Goal: Information Seeking & Learning: Learn about a topic

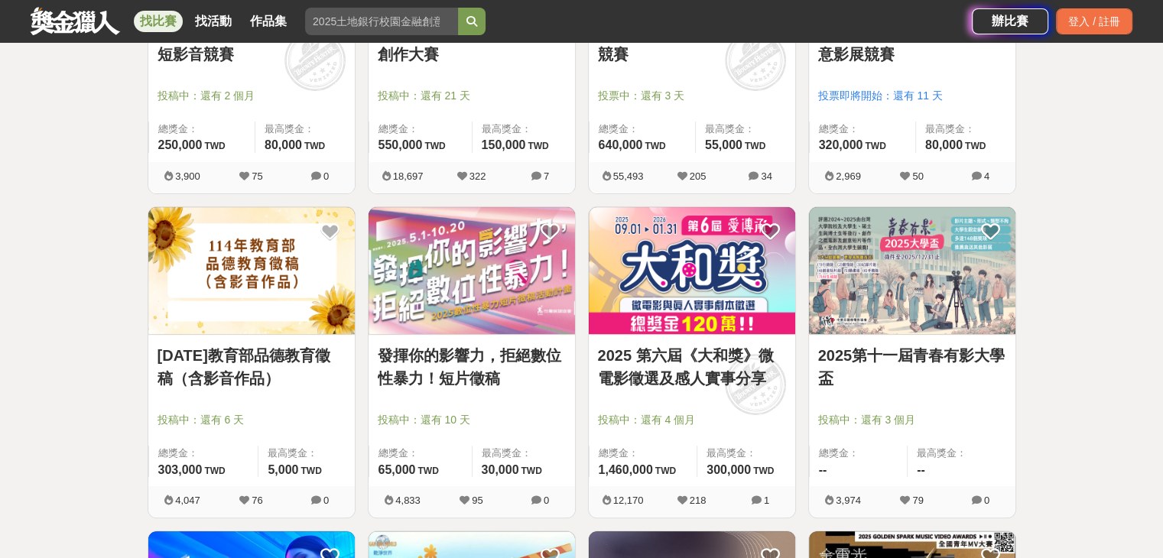
scroll to position [459, 0]
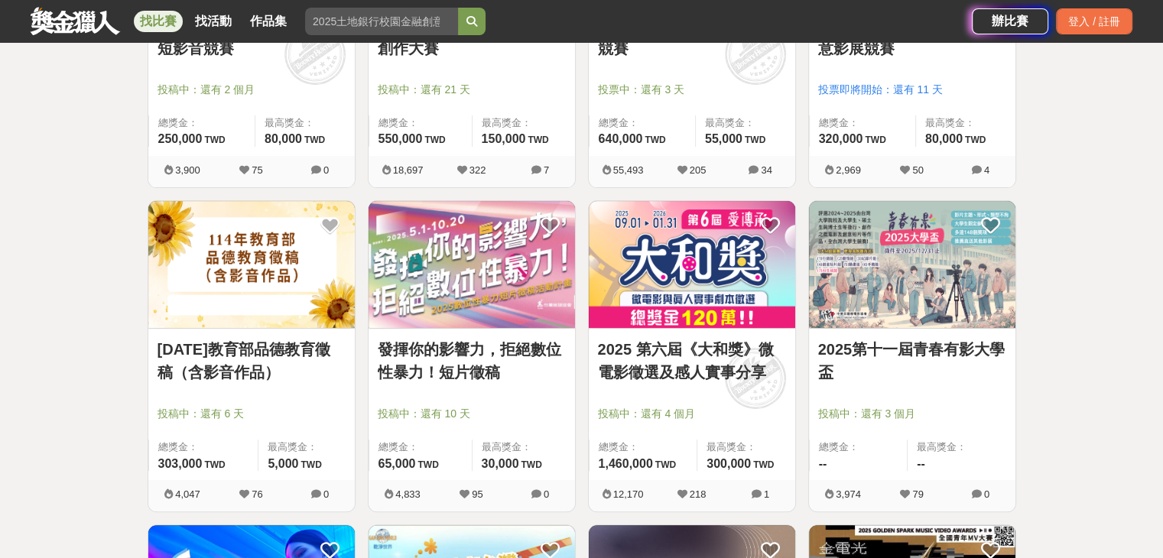
click at [659, 268] on img at bounding box center [692, 265] width 206 height 128
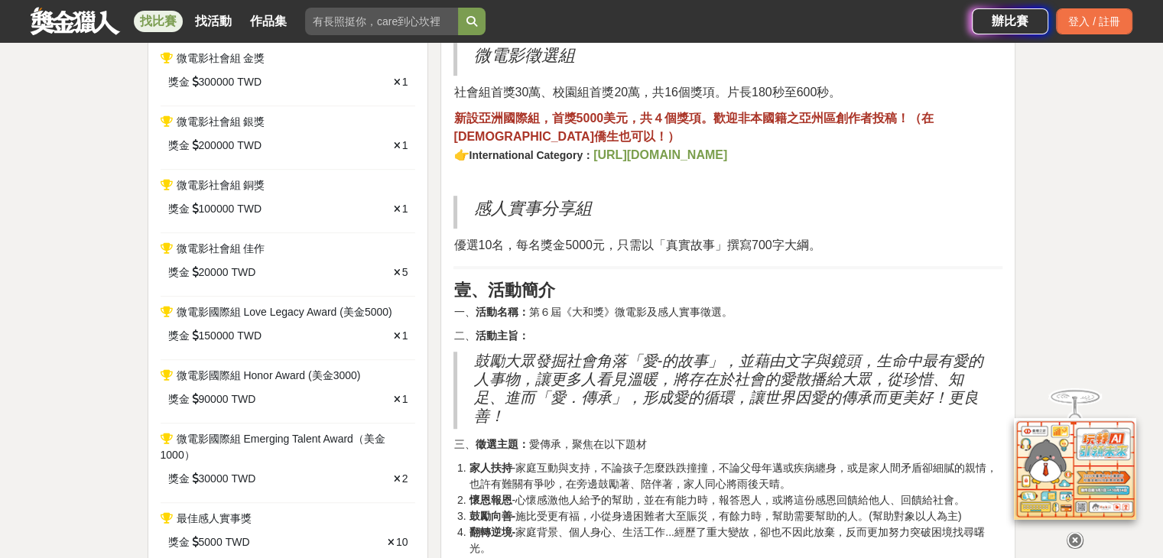
scroll to position [918, 0]
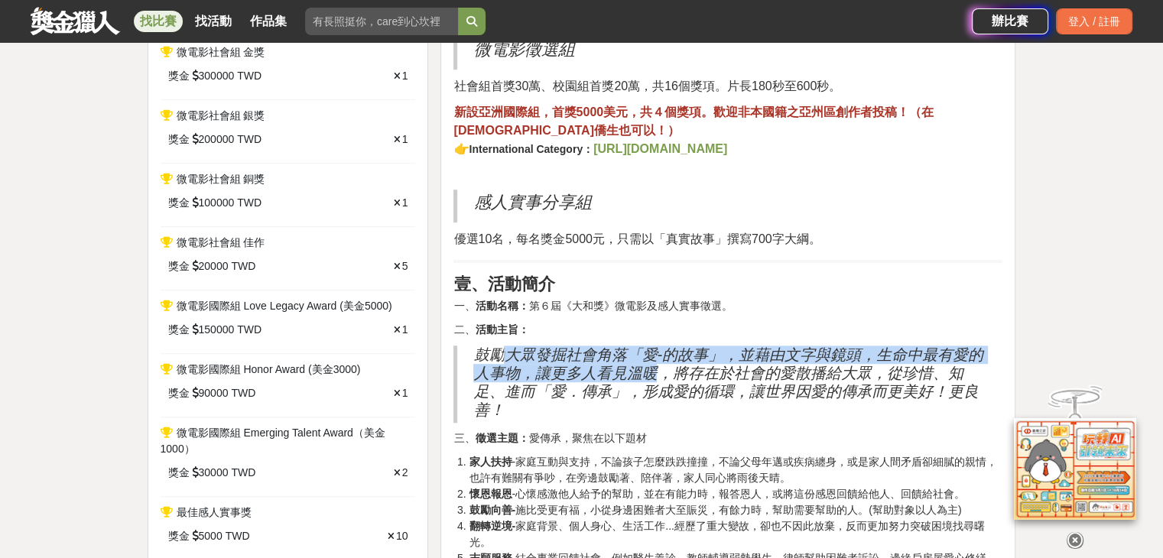
drag, startPoint x: 505, startPoint y: 350, endPoint x: 653, endPoint y: 377, distance: 150.7
click at [653, 377] on h2 "鼓勵大眾發掘社會角落「愛-的故事」，並藉由文字與鏡頭，生命中最有愛的人事物，讓更多人看見溫暖，將存在於社會的愛散播給大眾，從珍惜、知足、進而「愛．傳承」，形成…" at bounding box center [729, 382] width 513 height 73
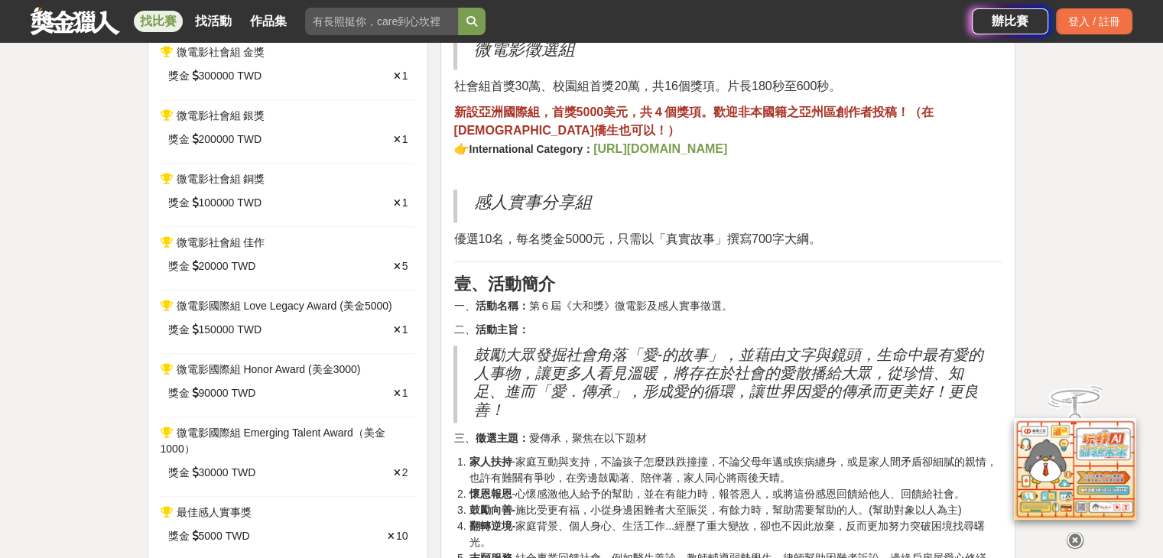
click at [648, 391] on h2 "鼓勵大眾發掘社會角落「愛-的故事」，並藉由文字與鏡頭，生命中最有愛的人事物，讓更多人看見溫暖，將存在於社會的愛散播給大眾，從珍惜、知足、進而「愛．傳承」，形成…" at bounding box center [729, 382] width 513 height 73
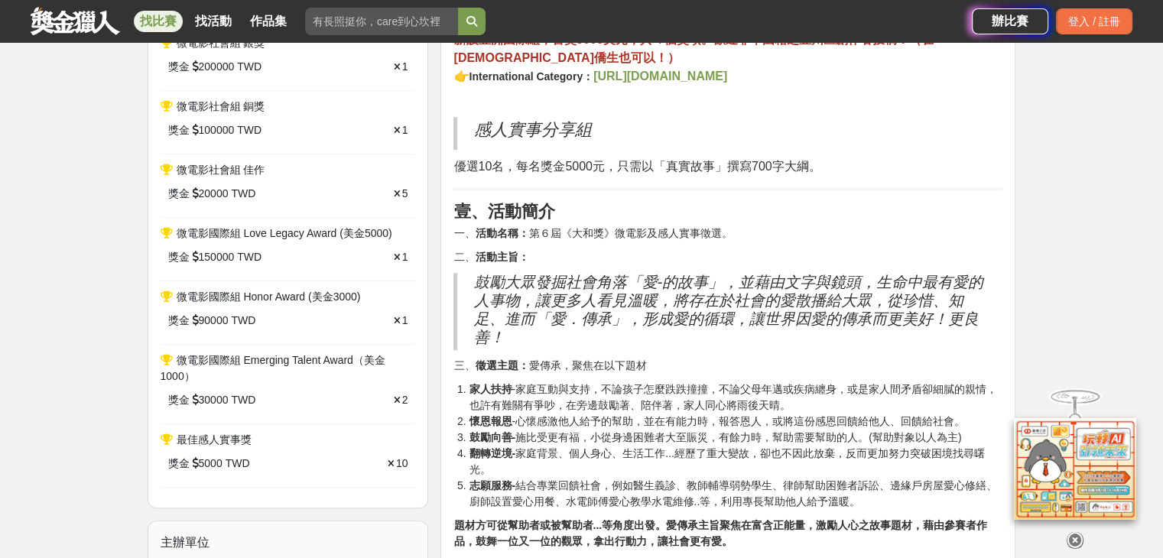
scroll to position [994, 0]
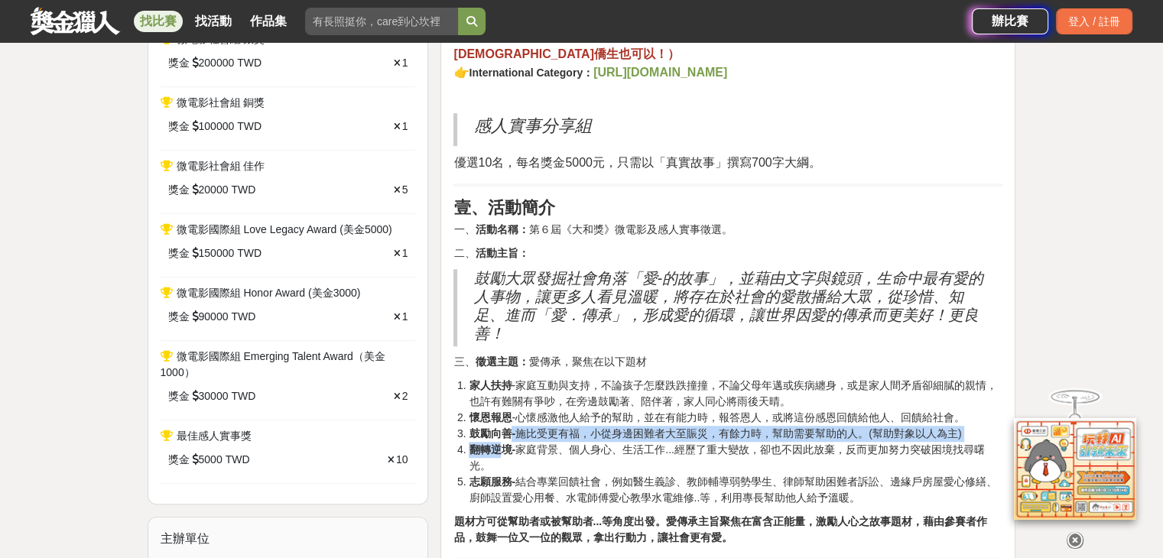
drag, startPoint x: 495, startPoint y: 438, endPoint x: 511, endPoint y: 439, distance: 16.1
click at [511, 439] on ol "家人扶持 -家庭互動與支持，不論孩子怎麼跌跌撞撞，不論父母年邁或疾病纏身，或是家人間矛盾卻細膩的親情，也許有難關有爭吵，在旁邊鼓勵著、陪伴著，家人同心將雨後天…" at bounding box center [727, 442] width 549 height 128
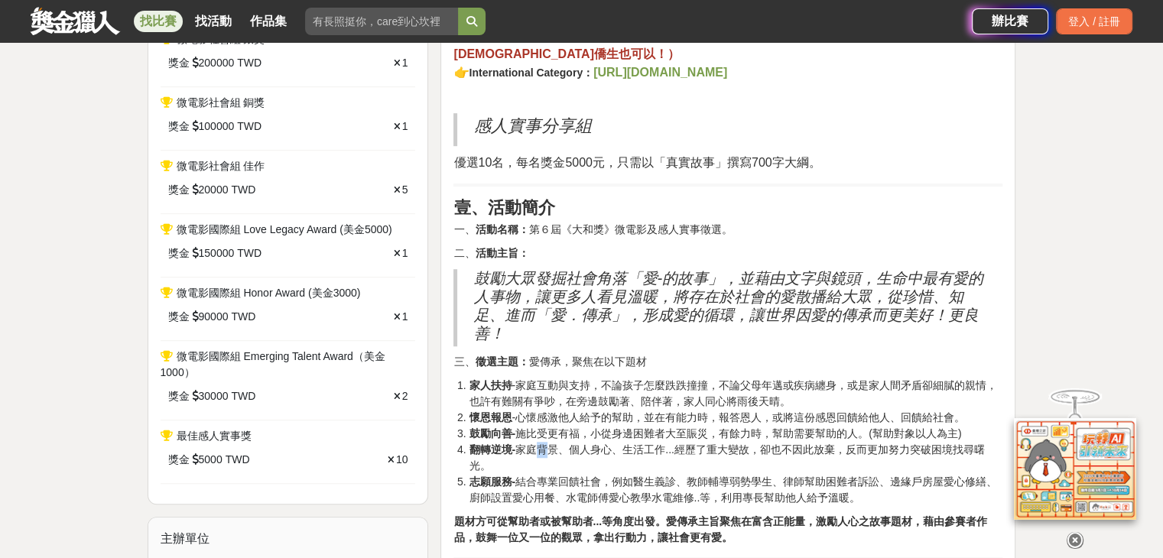
click at [542, 442] on li "翻轉逆境- 家庭背景、個人身心、生活工作...經歷了重大變故，卻也不因此放棄，反而更加努力突破困境找尋曙光。" at bounding box center [736, 458] width 534 height 32
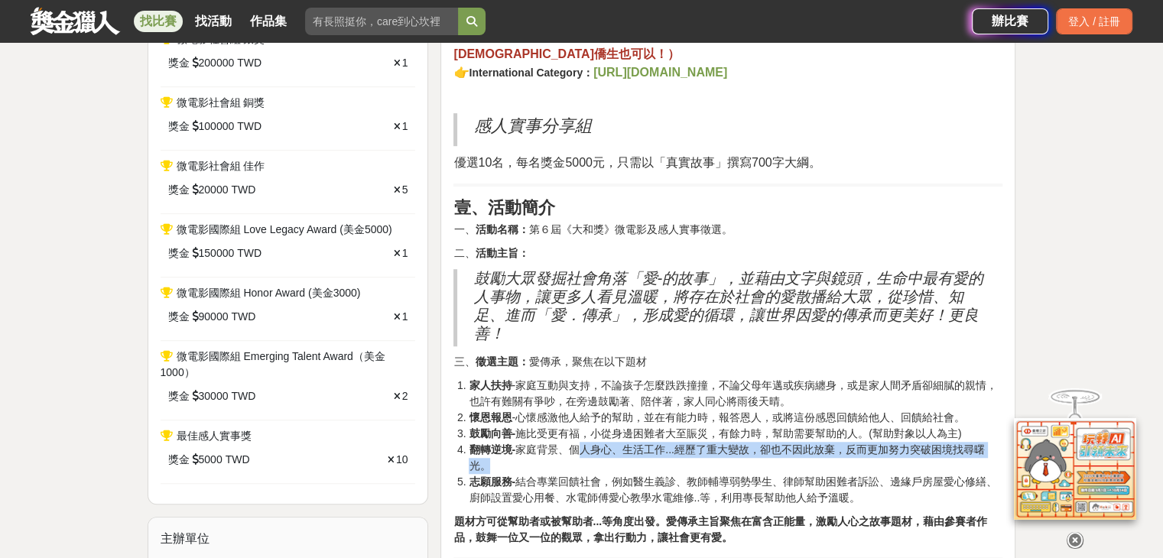
drag, startPoint x: 575, startPoint y: 441, endPoint x: 928, endPoint y: 460, distance: 353.7
click at [928, 460] on li "翻轉逆境- 家庭背景、個人身心、生活工作...經歷了重大變故，卻也不因此放棄，反而更加努力突破困境找尋曙光。" at bounding box center [736, 458] width 534 height 32
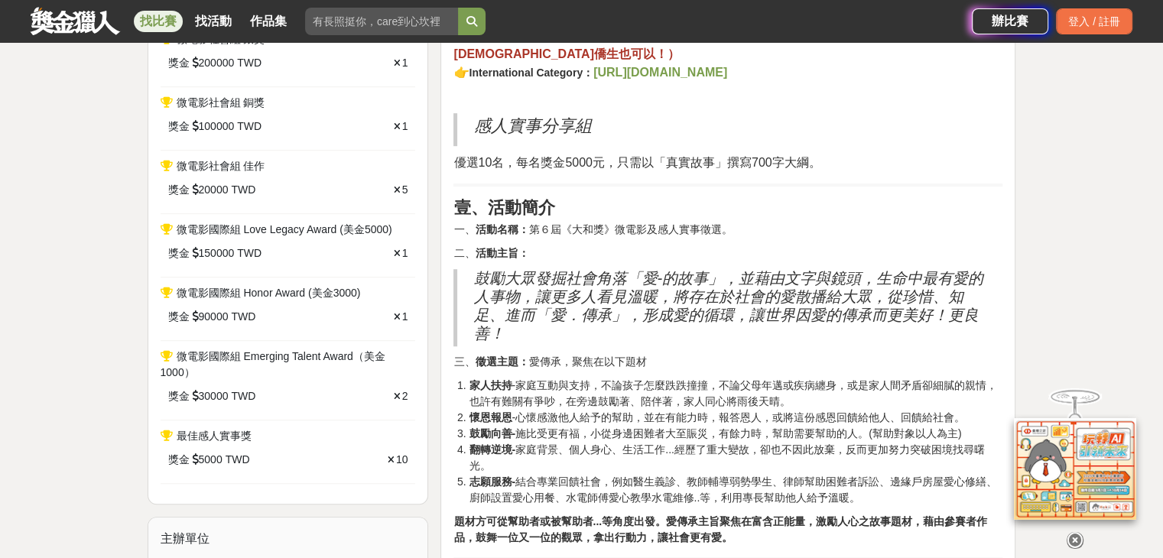
click at [899, 422] on li "懷恩報恩 -心懷感激他人給予的幫助，並在有能力時，報答恩人，或將這份感恩回饋給他人、回饋給社會。" at bounding box center [736, 418] width 534 height 16
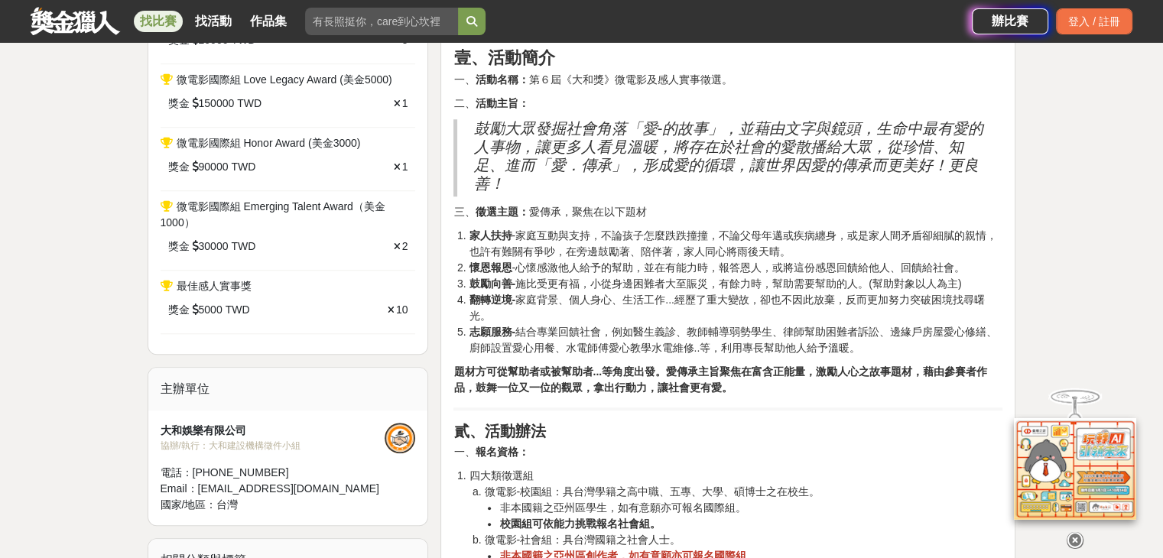
scroll to position [1147, 0]
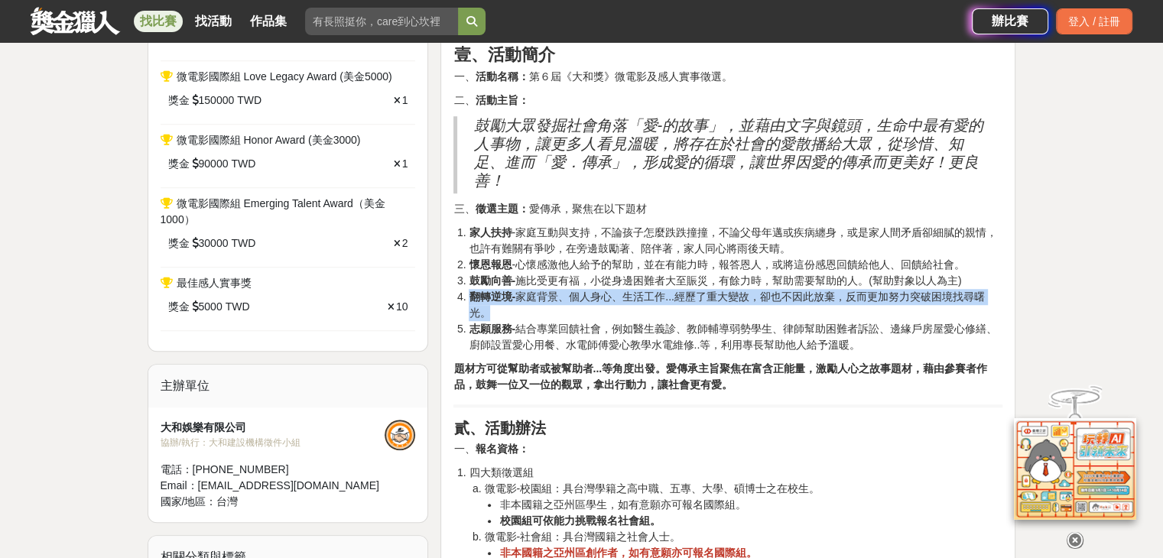
drag, startPoint x: 468, startPoint y: 291, endPoint x: 727, endPoint y: 307, distance: 259.6
click at [727, 307] on li "翻轉逆境- 家庭背景、個人身心、生活工作...經歷了重大變故，卻也不因此放棄，反而更加努力突破困境找尋曙光。" at bounding box center [736, 305] width 534 height 32
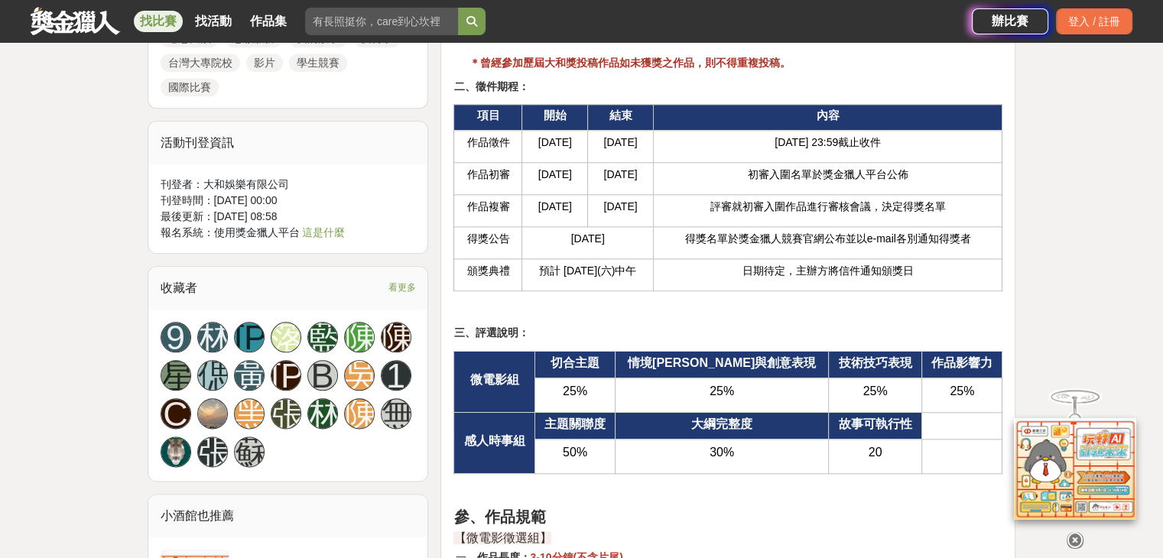
scroll to position [1759, 0]
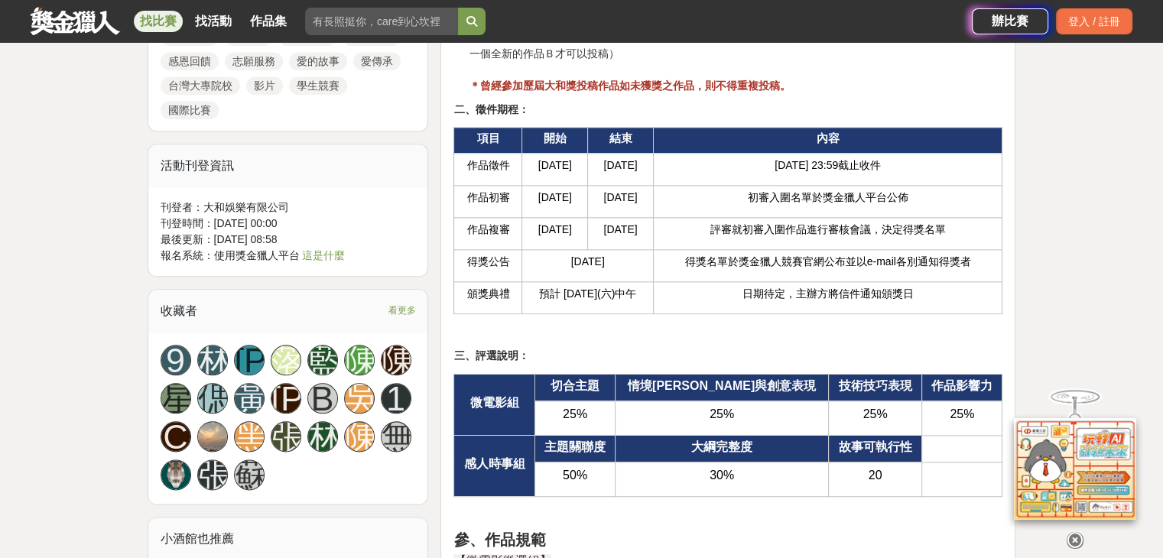
drag, startPoint x: 664, startPoint y: 293, endPoint x: 540, endPoint y: 294, distance: 124.6
click at [540, 294] on td "預計 [DATE](六)中午" at bounding box center [587, 298] width 131 height 32
click at [564, 324] on p at bounding box center [727, 332] width 549 height 16
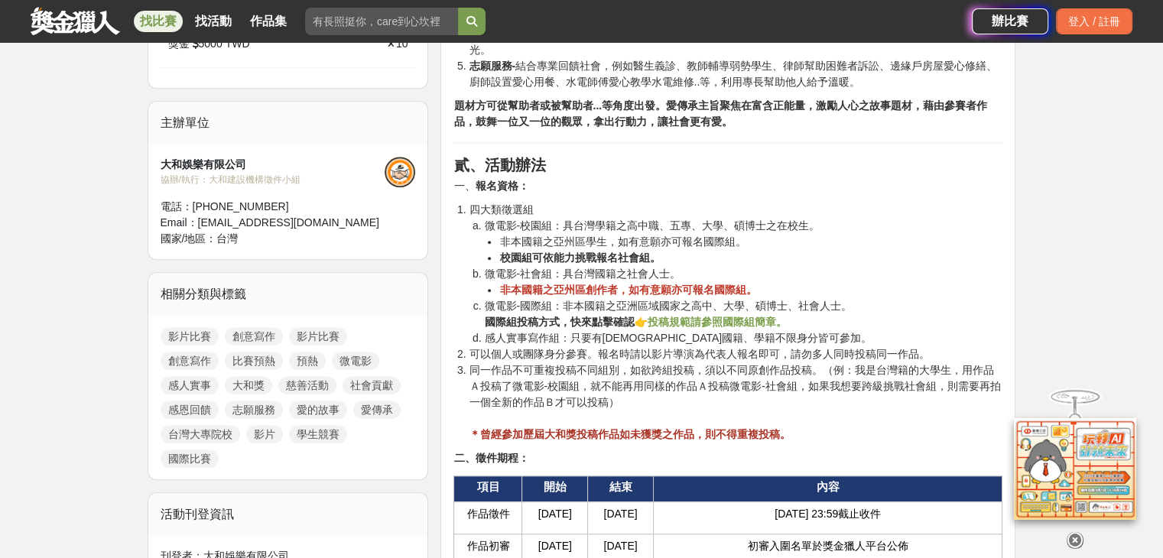
scroll to position [1376, 0]
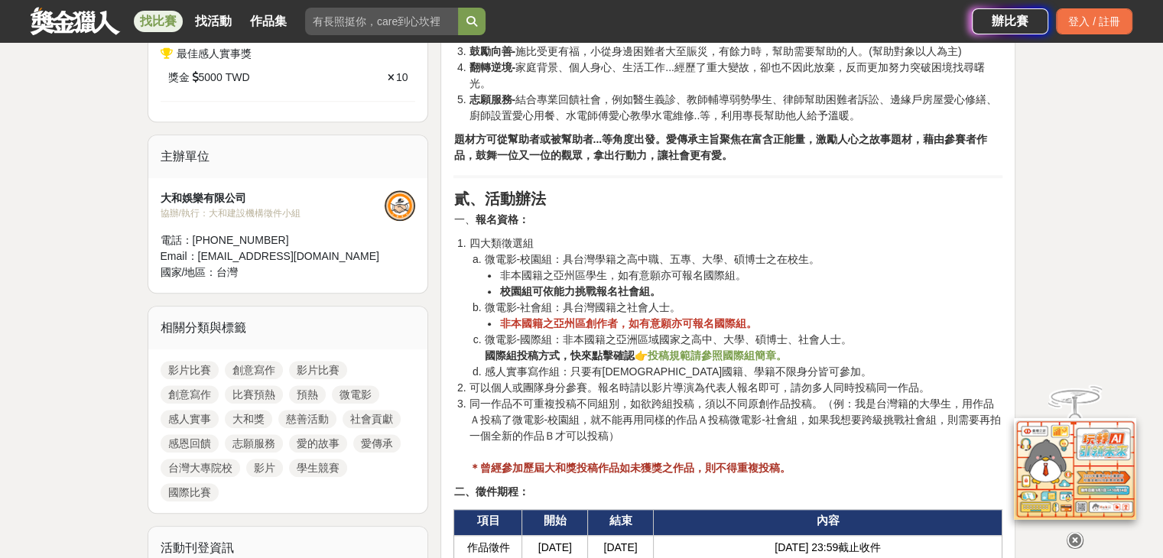
click at [806, 291] on li "校園組可依能力挑戰報名社會組。" at bounding box center [750, 292] width 503 height 16
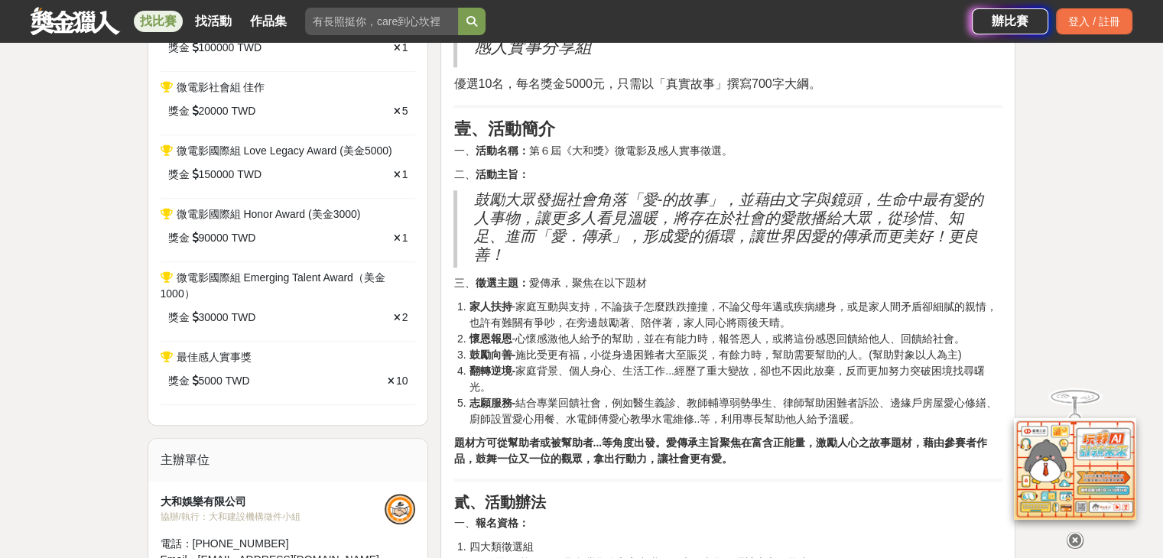
scroll to position [1070, 0]
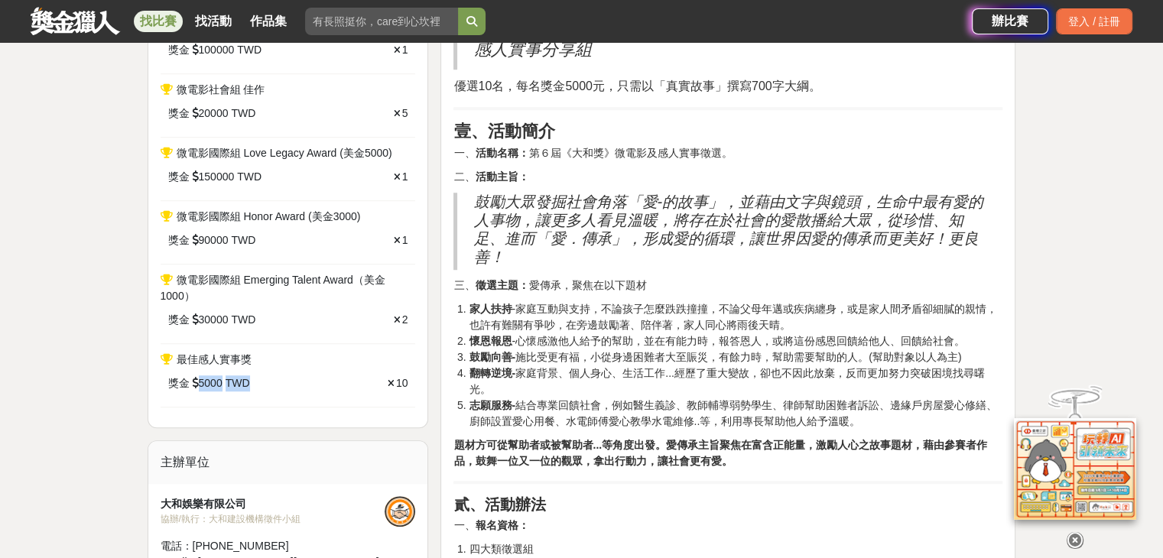
drag, startPoint x: 265, startPoint y: 374, endPoint x: 190, endPoint y: 378, distance: 75.0
click at [190, 378] on div "獎金 5000 TWD" at bounding box center [244, 383] width 152 height 16
drag, startPoint x: 275, startPoint y: 313, endPoint x: 180, endPoint y: 321, distance: 95.2
click at [180, 321] on div "獎金 30000 TWD" at bounding box center [247, 320] width 158 height 16
click at [313, 232] on div "獎金 90000 TWD" at bounding box center [247, 240] width 158 height 16
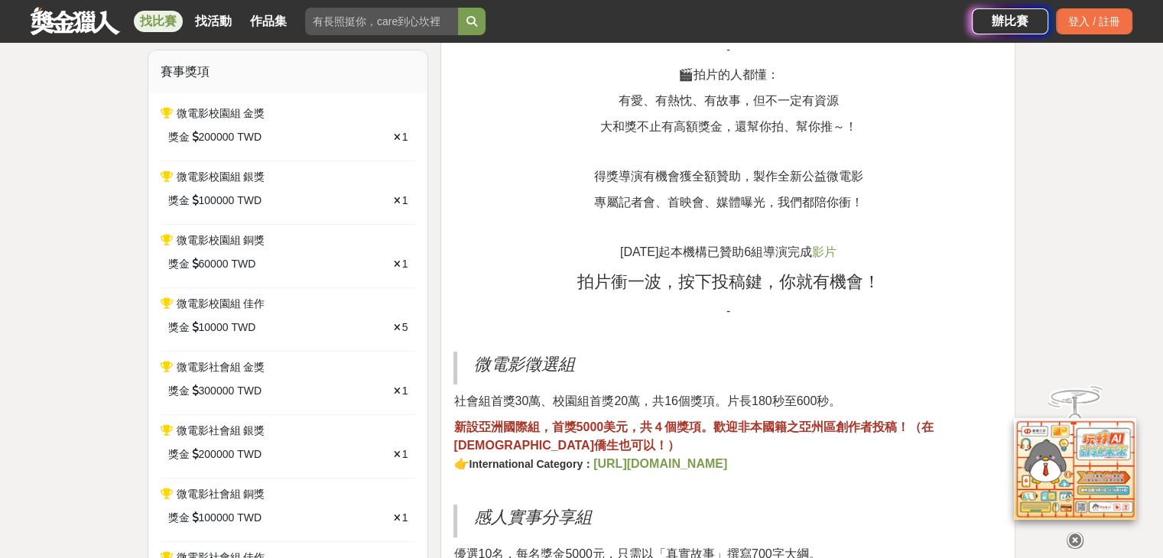
scroll to position [535, 0]
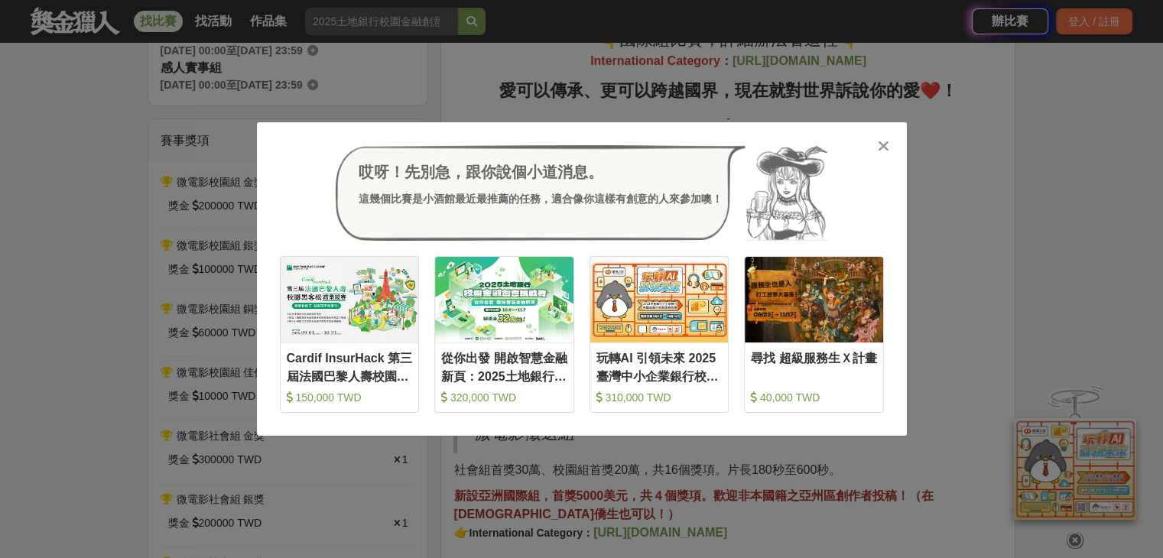
scroll to position [535, 0]
